Goal: Information Seeking & Learning: Learn about a topic

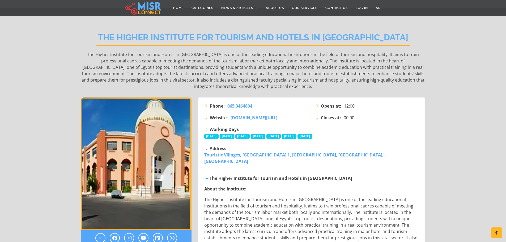
scroll to position [53, 0]
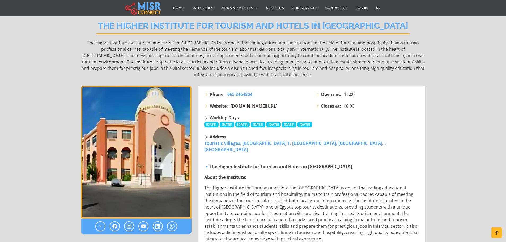
click at [268, 107] on span "[DOMAIN_NAME][URL]" at bounding box center [254, 106] width 47 height 6
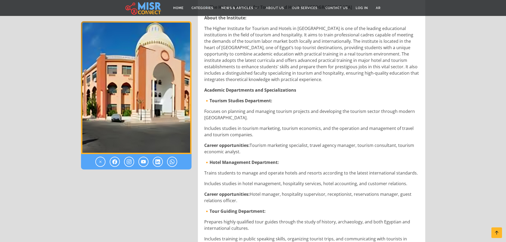
scroll to position [186, 0]
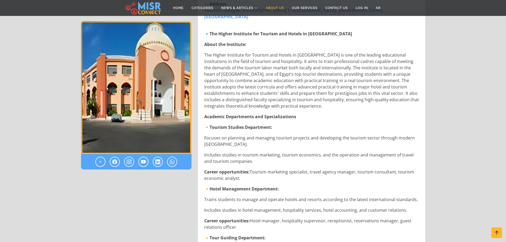
click at [280, 10] on link "About Us" at bounding box center [275, 8] width 26 height 10
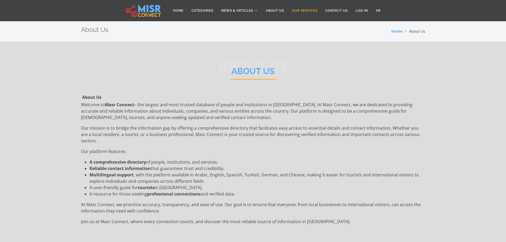
click at [314, 9] on link "Our Services" at bounding box center [304, 11] width 33 height 10
